Goal: Find contact information: Find contact information

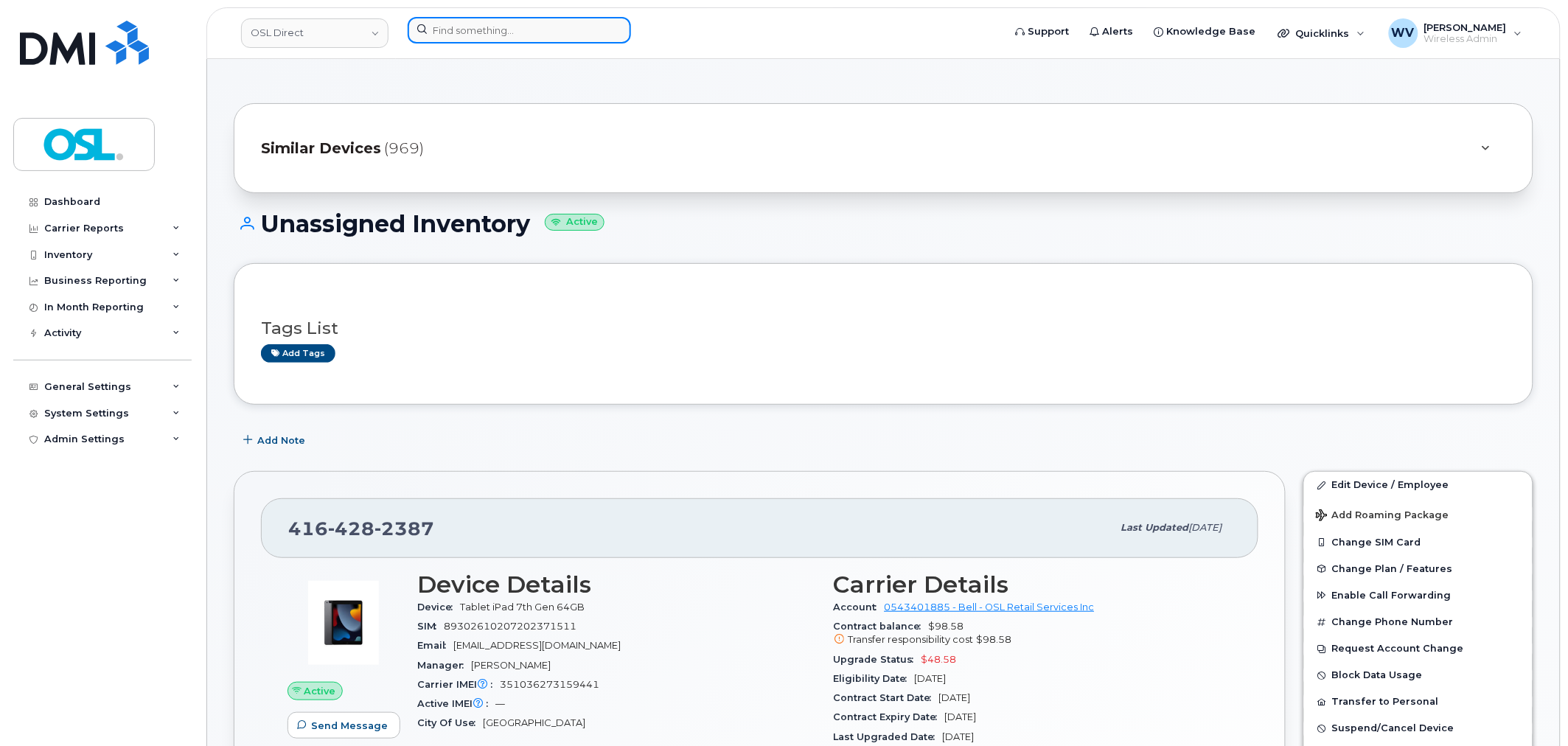
click at [505, 40] on input at bounding box center [519, 30] width 223 height 27
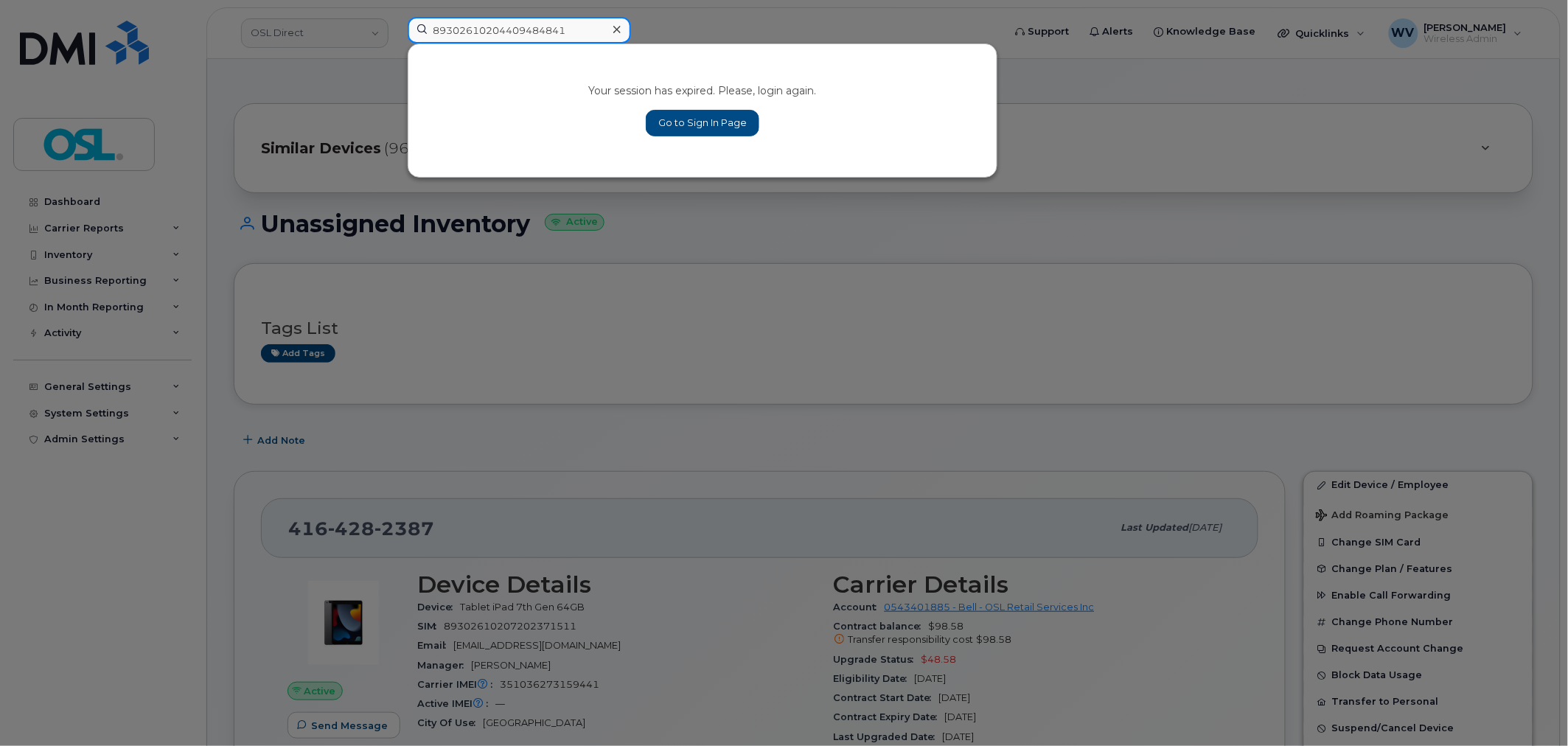
type input "89302610204409484841"
click at [724, 112] on link "Go to Sign In Page" at bounding box center [702, 122] width 113 height 27
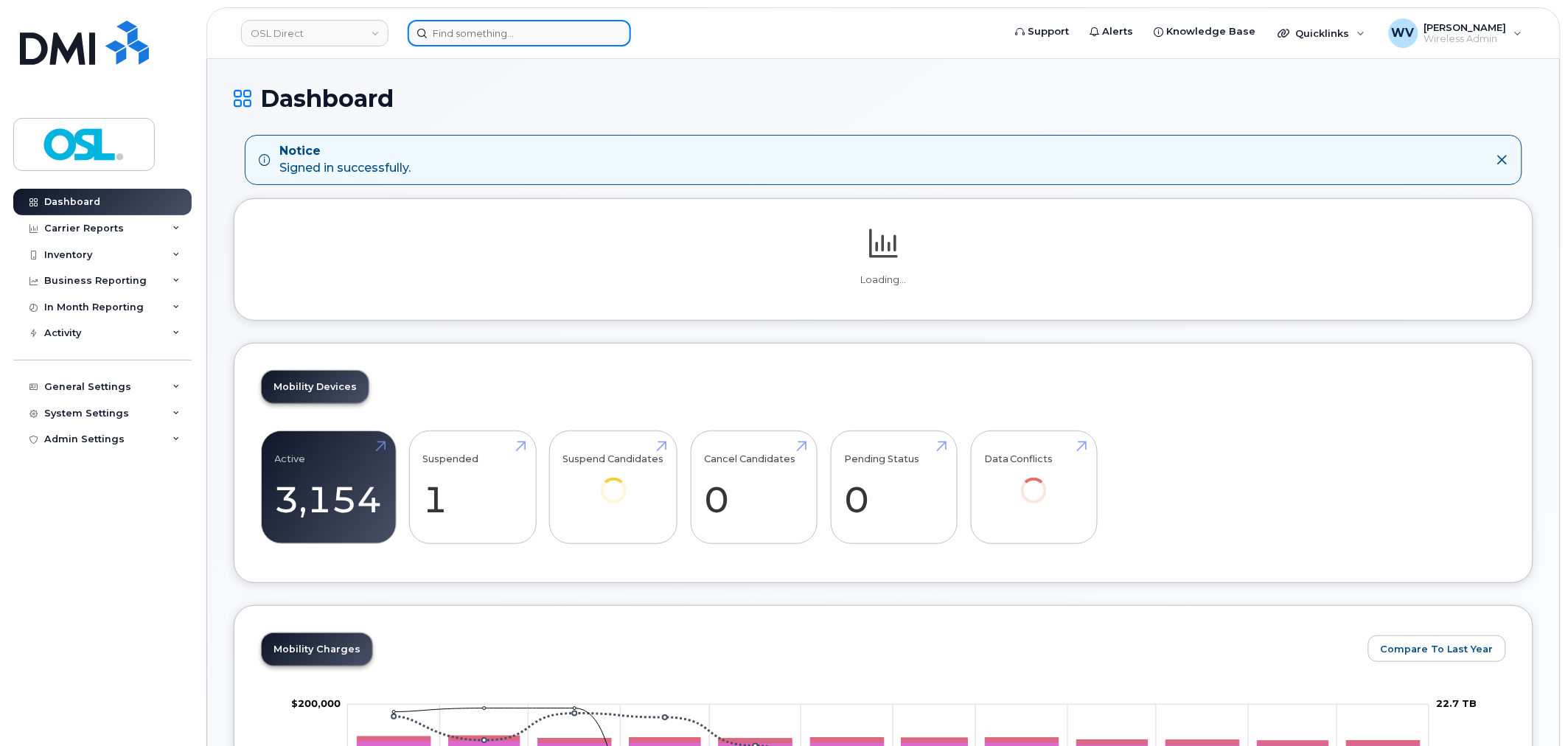
click at [466, 44] on input at bounding box center [519, 33] width 223 height 27
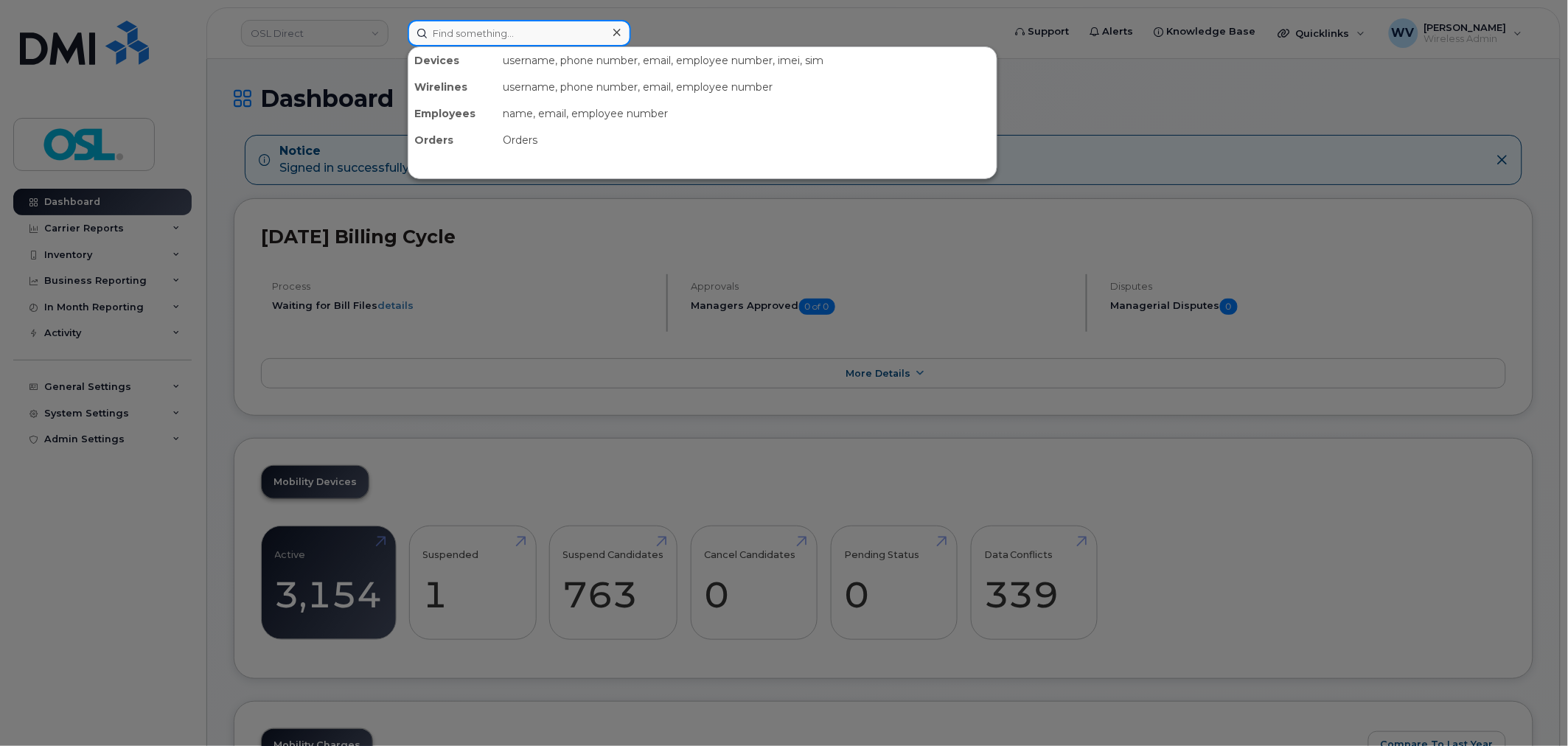
paste input "89302610204409484841"
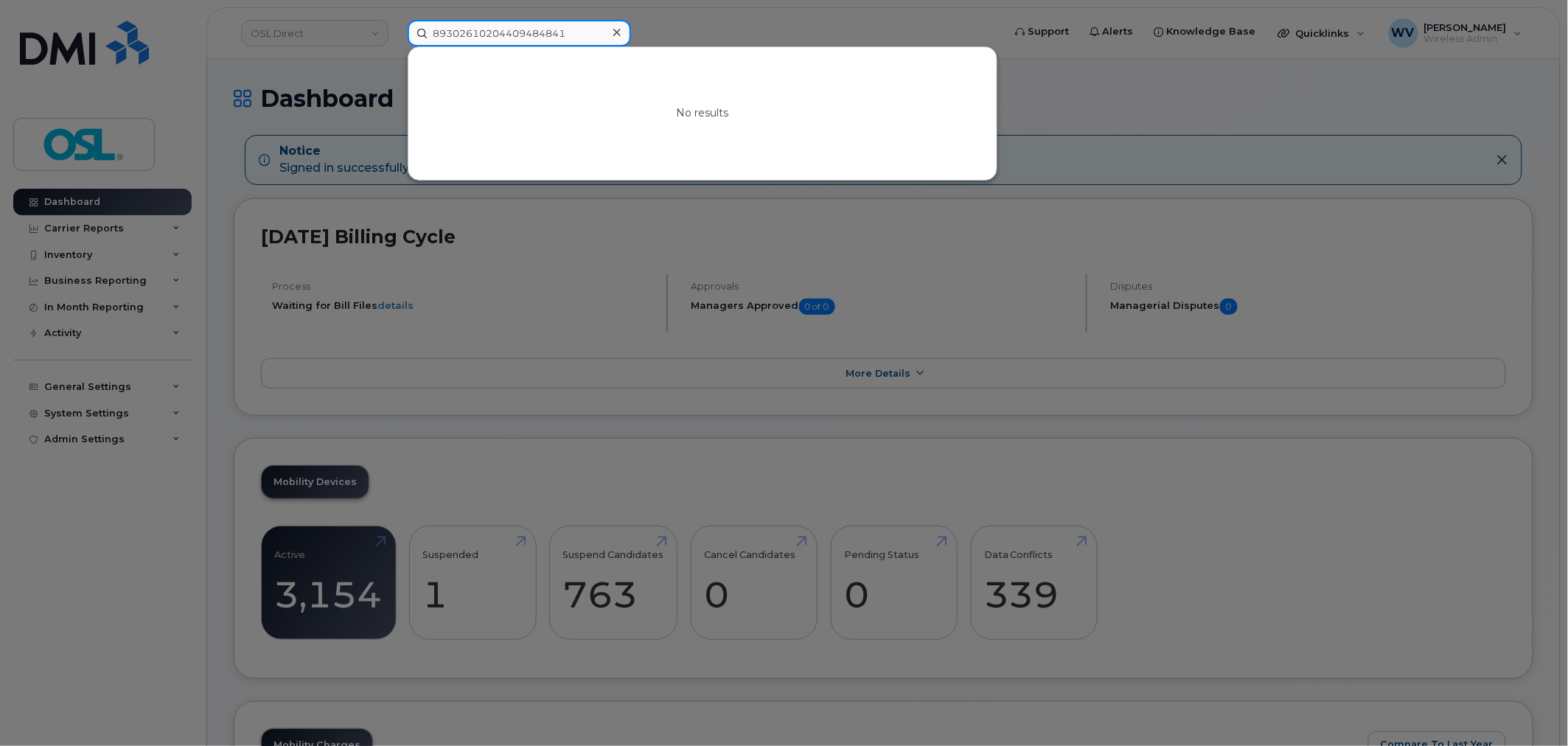
click at [514, 35] on input "89302610204409484841" at bounding box center [519, 33] width 223 height 27
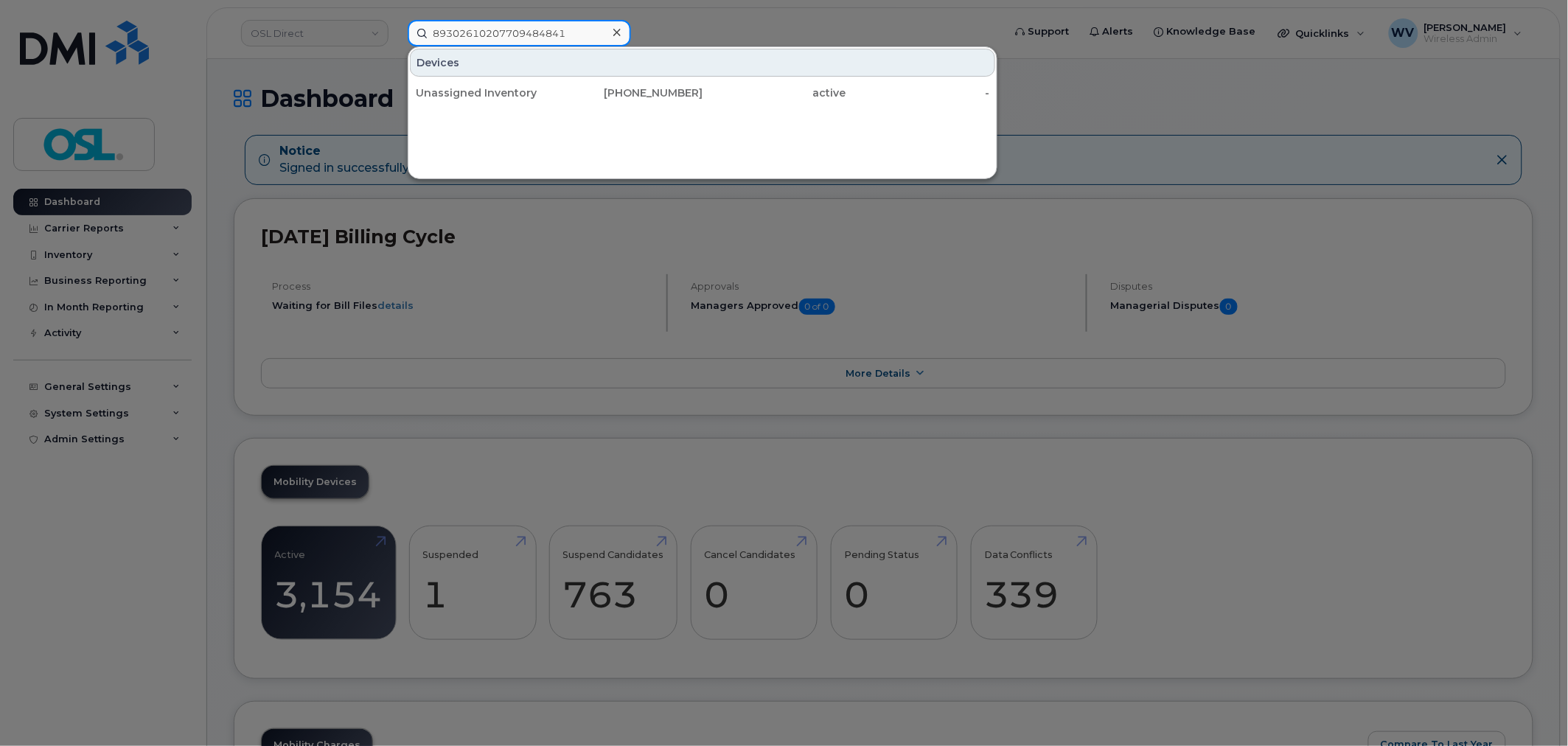
click at [562, 34] on input "89302610207709484841" at bounding box center [519, 33] width 223 height 27
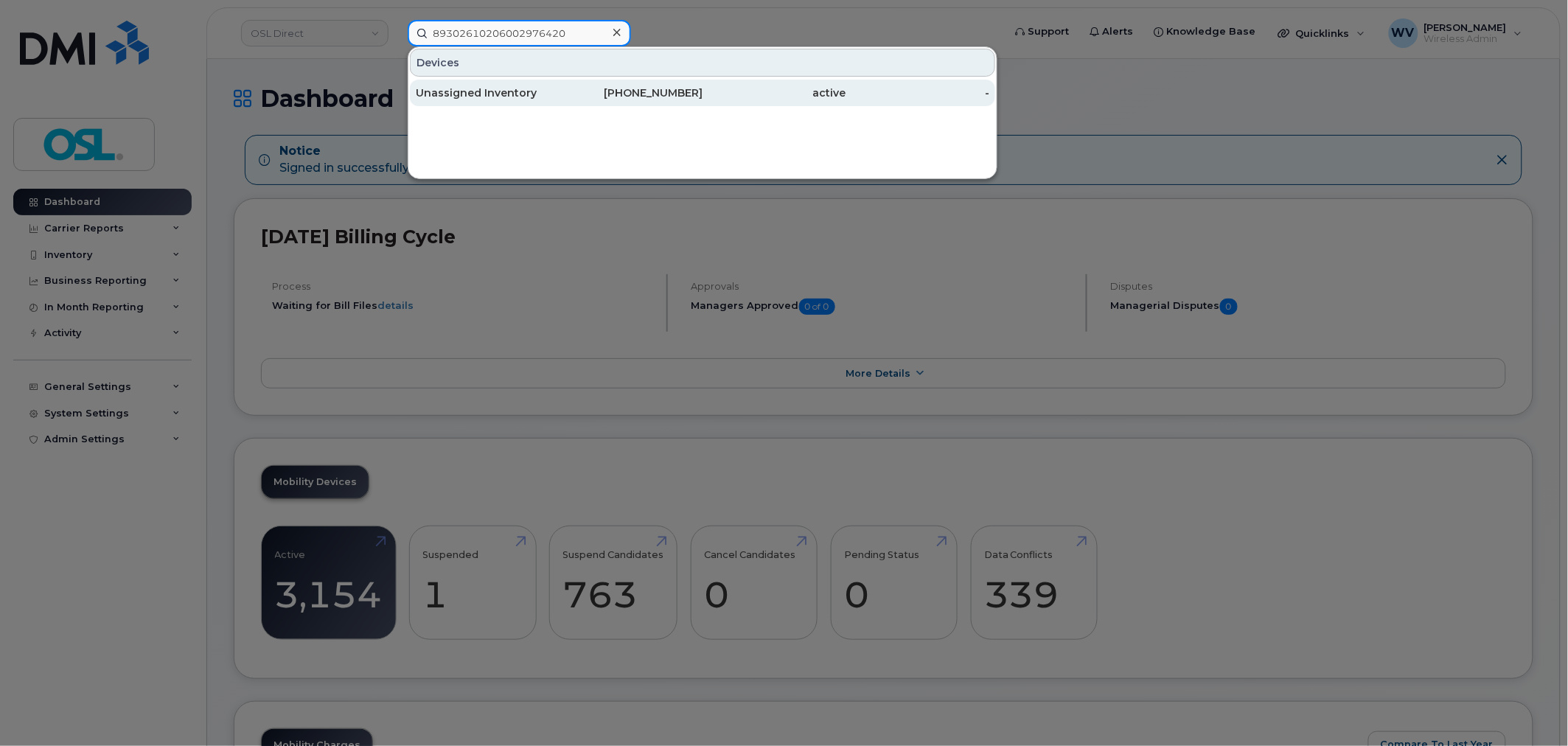
type input "89302610206002976420"
click at [686, 89] on div "647-616-4459" at bounding box center [631, 93] width 143 height 15
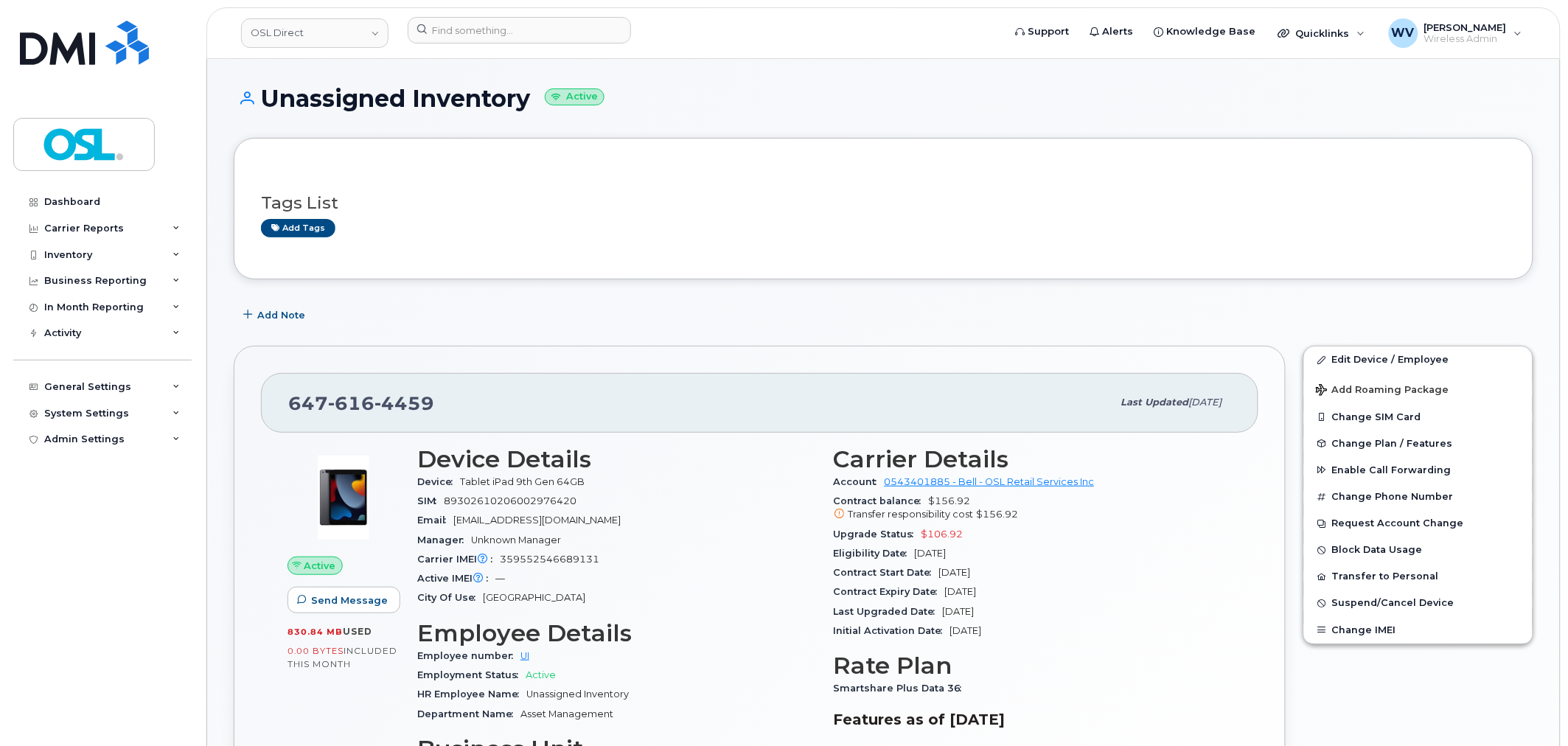
click at [365, 405] on span "616" at bounding box center [351, 403] width 47 height 22
click at [361, 394] on span "616" at bounding box center [351, 403] width 47 height 22
copy span "[PHONE_NUMBER]"
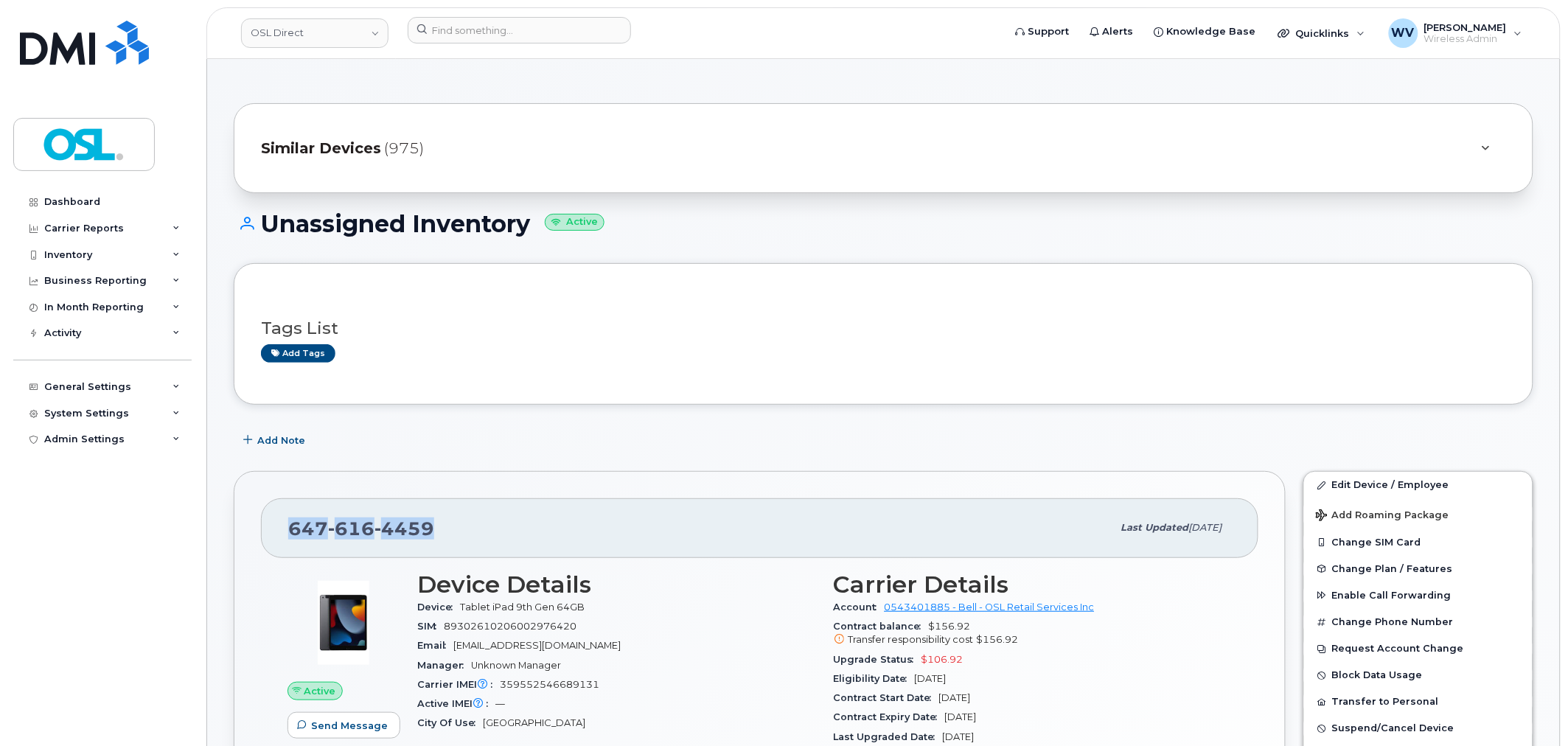
copy span "[PHONE_NUMBER]"
